Goal: Navigation & Orientation: Find specific page/section

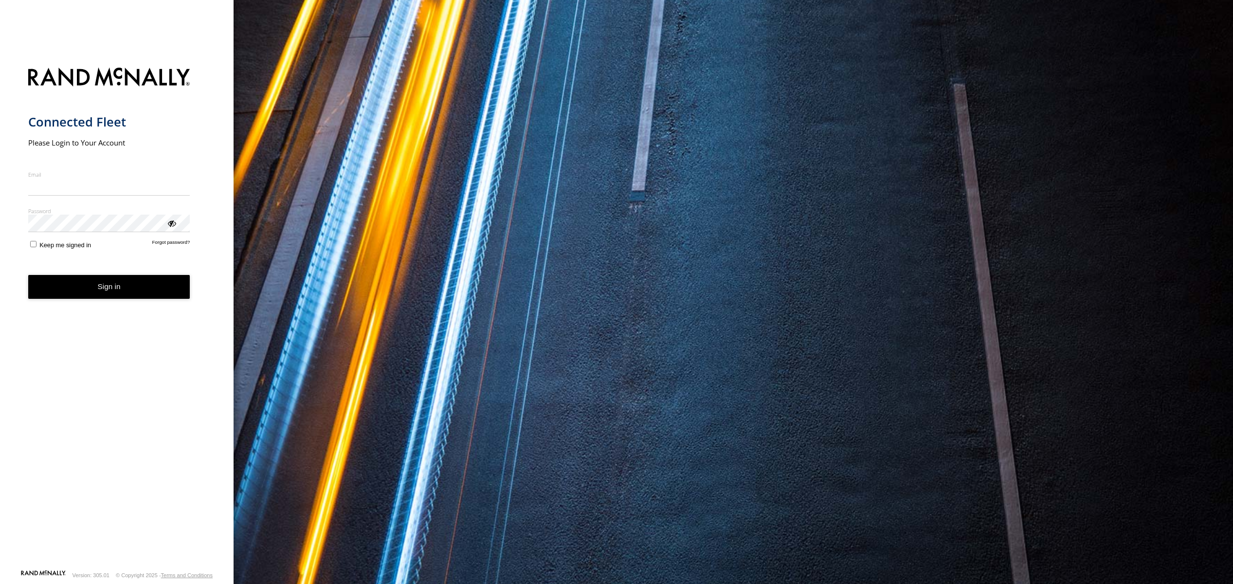
type input "**********"
click at [169, 297] on button "Sign in" at bounding box center [109, 287] width 162 height 24
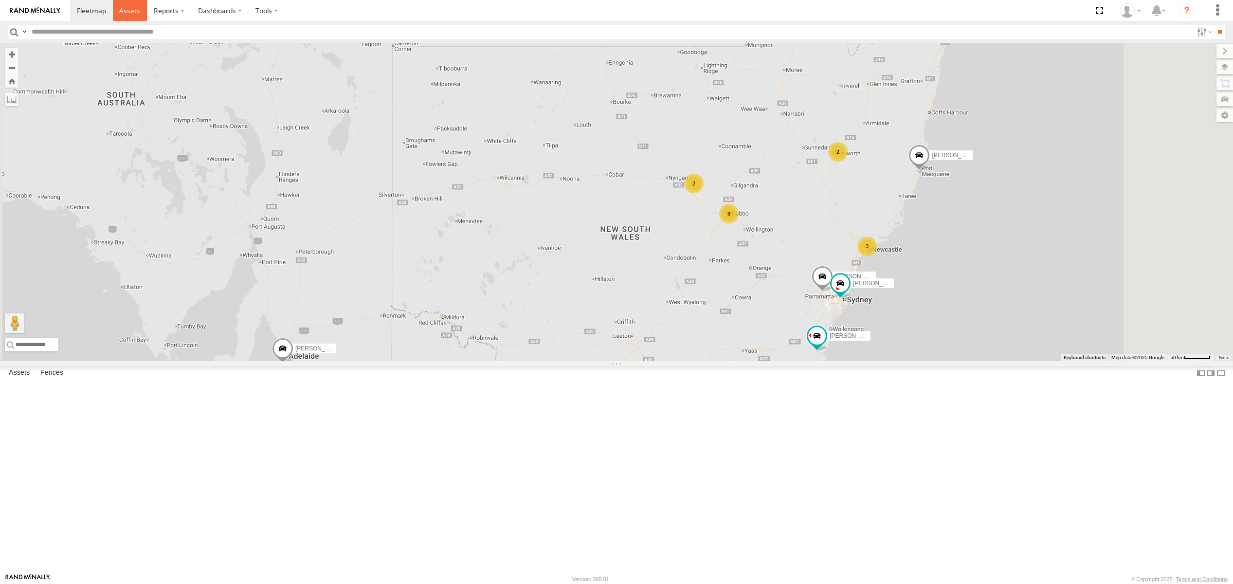
click at [125, 10] on span at bounding box center [129, 10] width 21 height 9
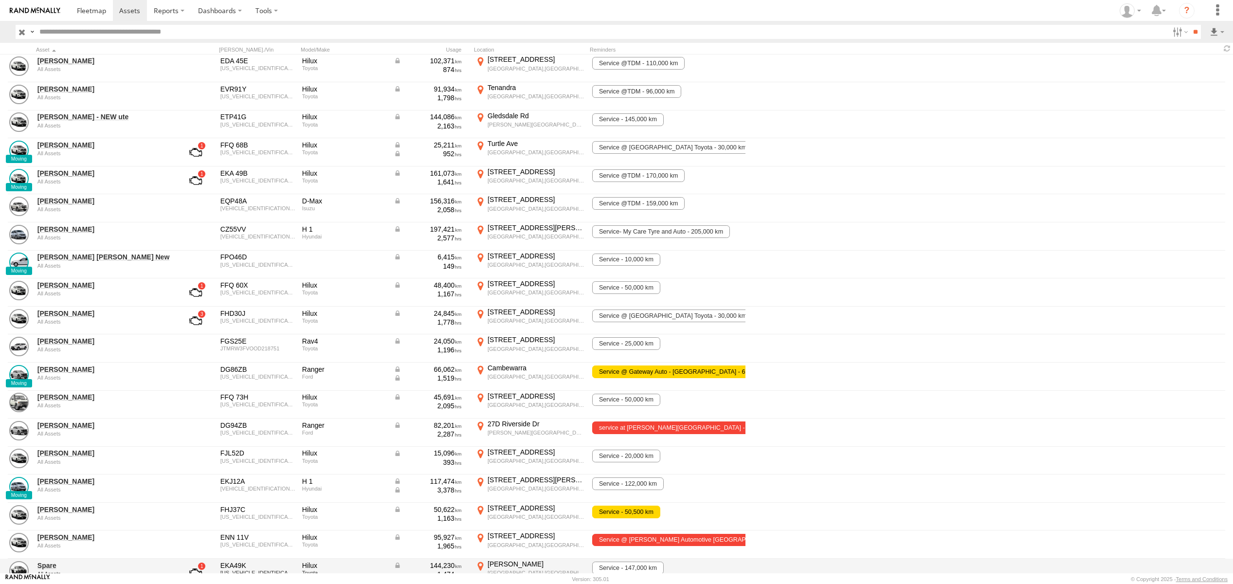
scroll to position [5, 0]
